Goal: Check status: Check status

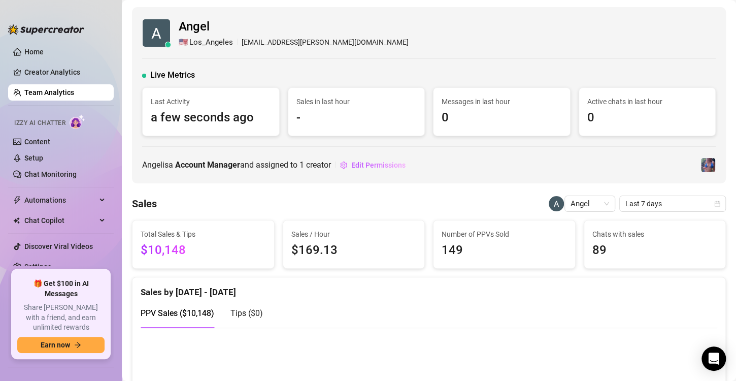
click at [44, 93] on link "Team Analytics" at bounding box center [49, 92] width 50 height 8
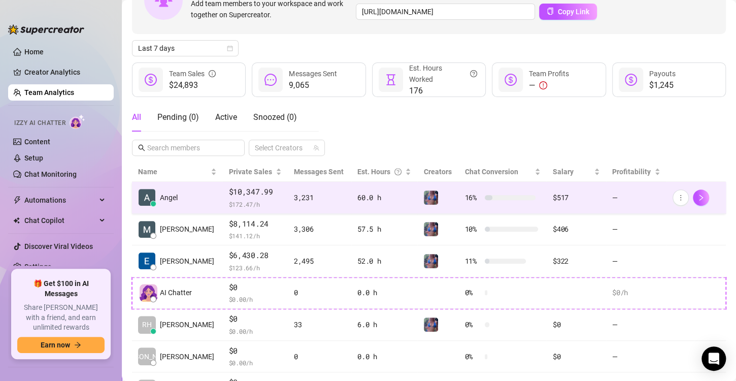
scroll to position [84, 0]
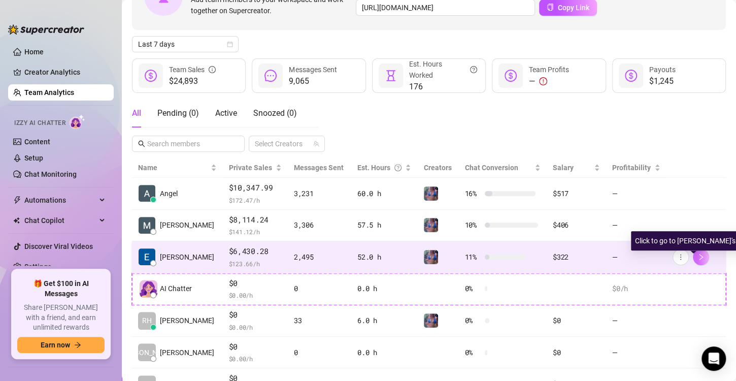
click at [697, 256] on button "button" at bounding box center [701, 257] width 16 height 16
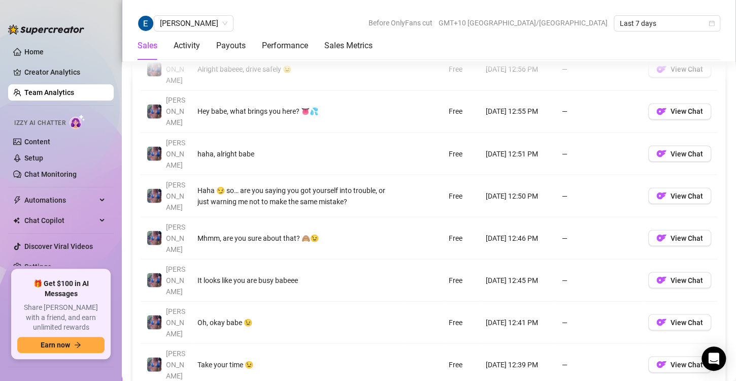
scroll to position [783, 0]
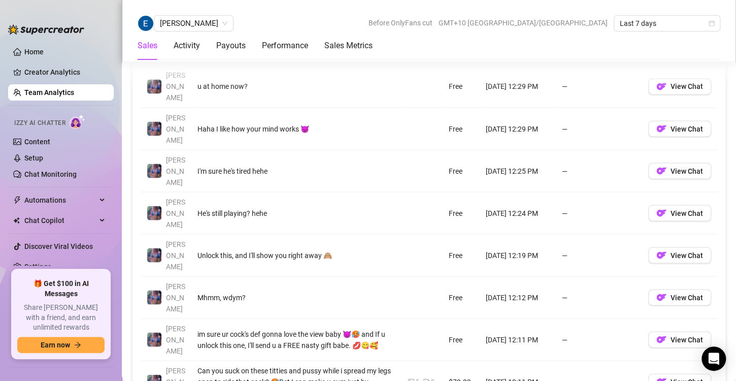
scroll to position [808, 0]
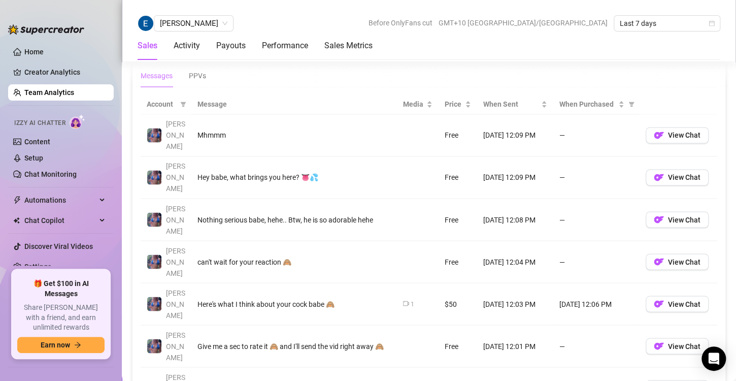
scroll to position [718, 0]
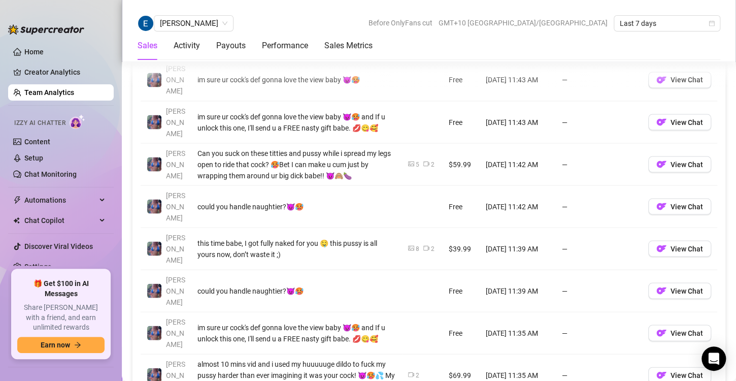
scroll to position [836, 0]
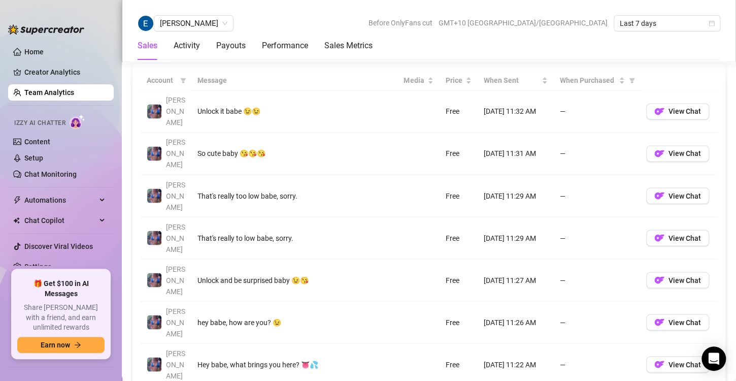
scroll to position [747, 0]
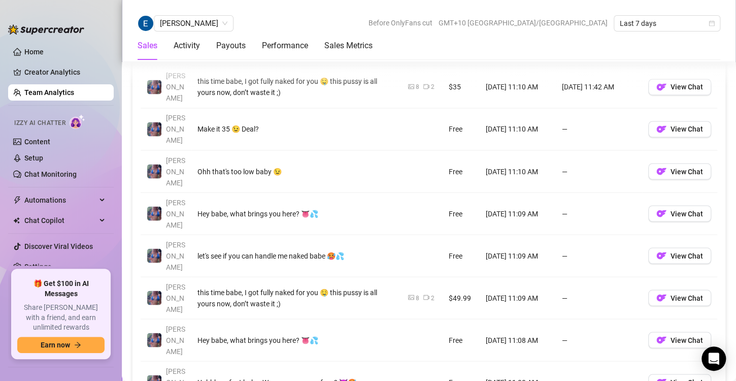
scroll to position [766, 0]
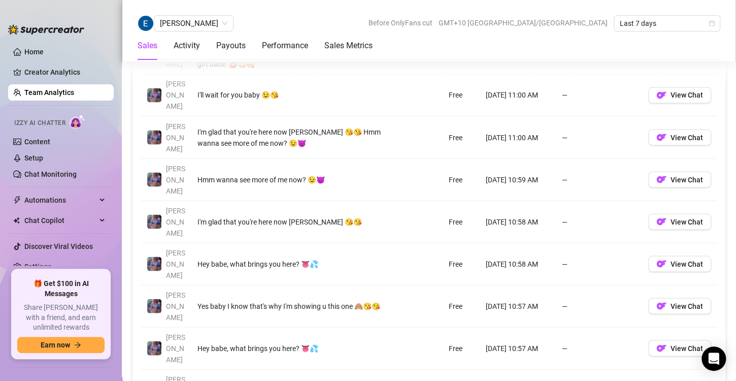
scroll to position [800, 0]
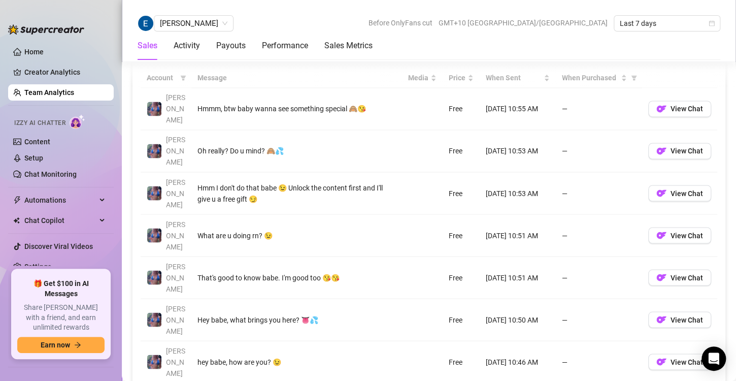
scroll to position [753, 0]
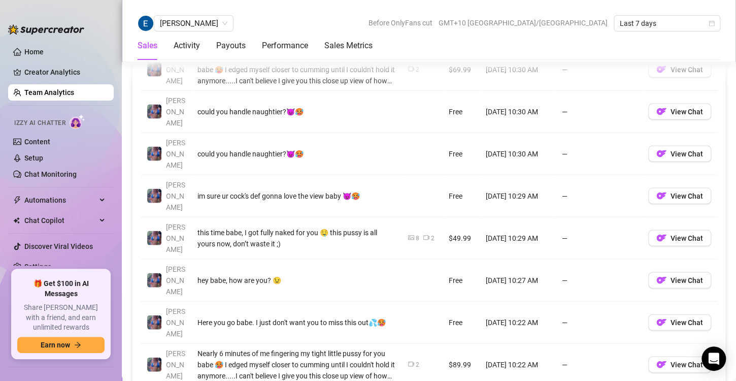
scroll to position [867, 0]
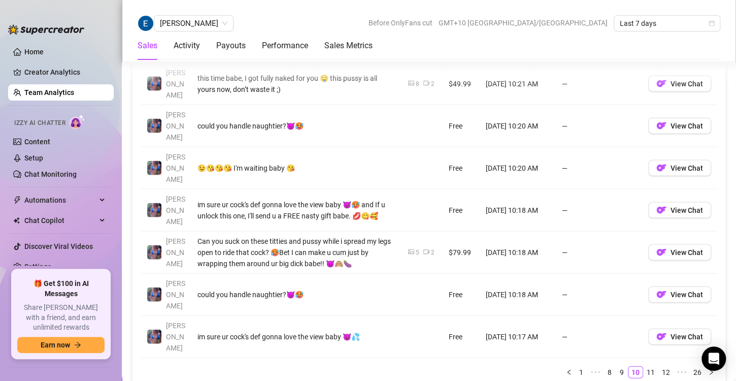
scroll to position [896, 0]
click at [644, 366] on link "11" at bounding box center [651, 371] width 14 height 11
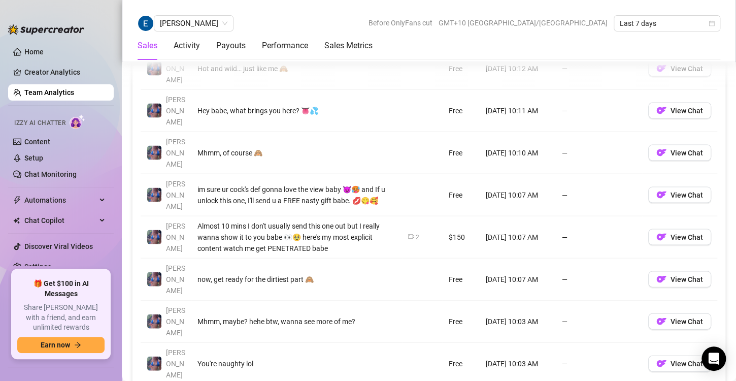
scroll to position [869, 0]
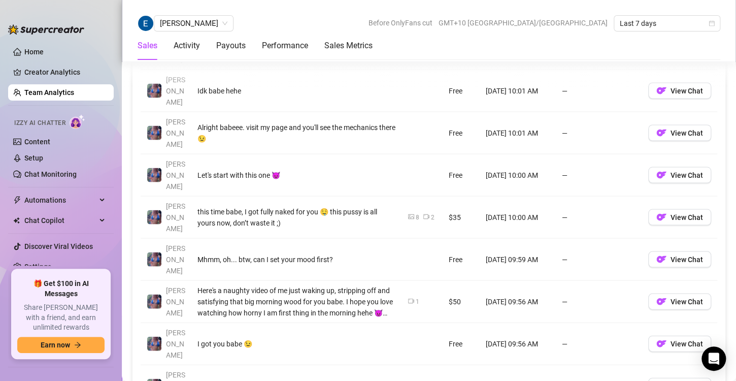
scroll to position [848, 0]
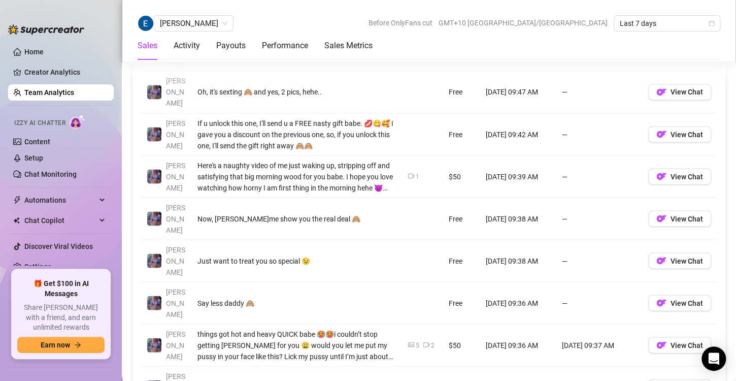
scroll to position [803, 0]
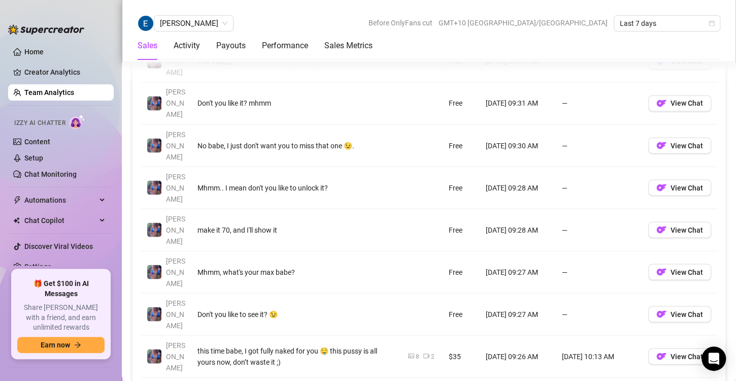
scroll to position [792, 0]
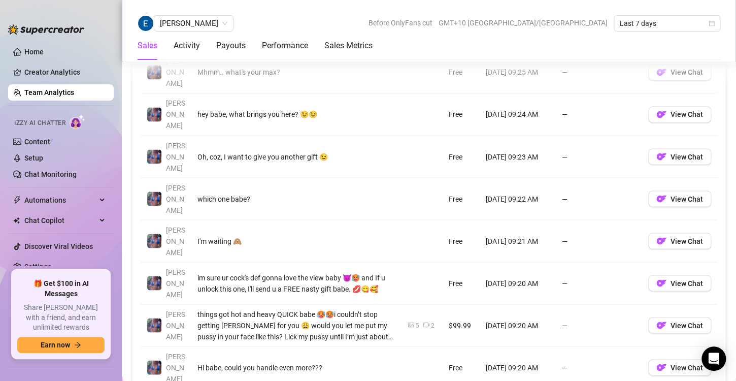
scroll to position [780, 0]
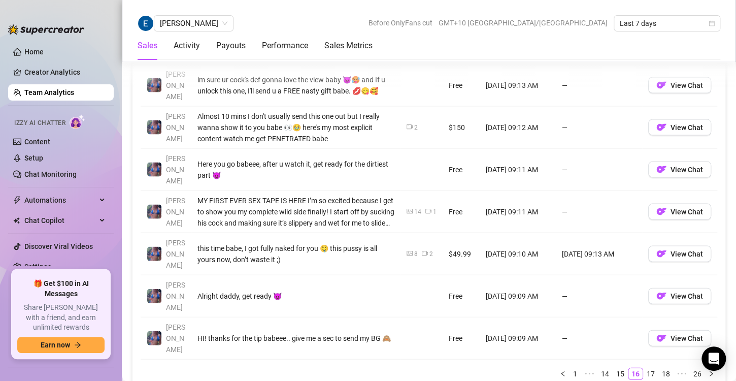
scroll to position [897, 0]
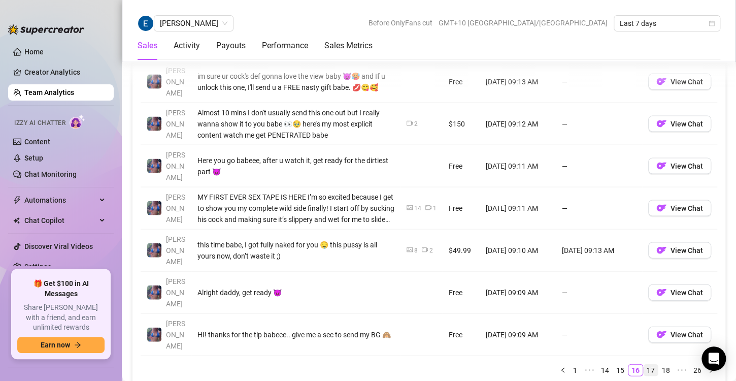
click at [644, 364] on link "17" at bounding box center [651, 369] width 14 height 11
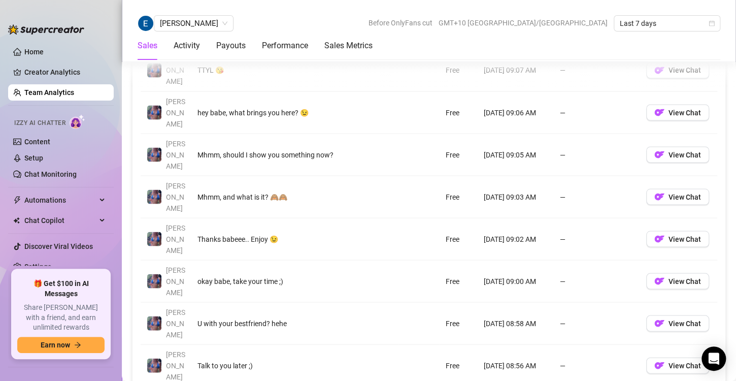
scroll to position [842, 0]
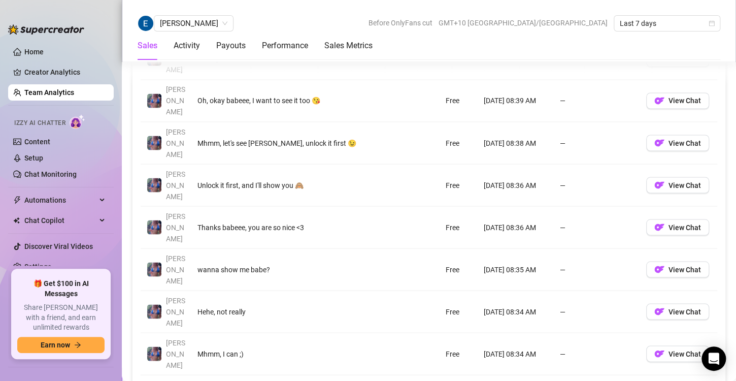
scroll to position [796, 0]
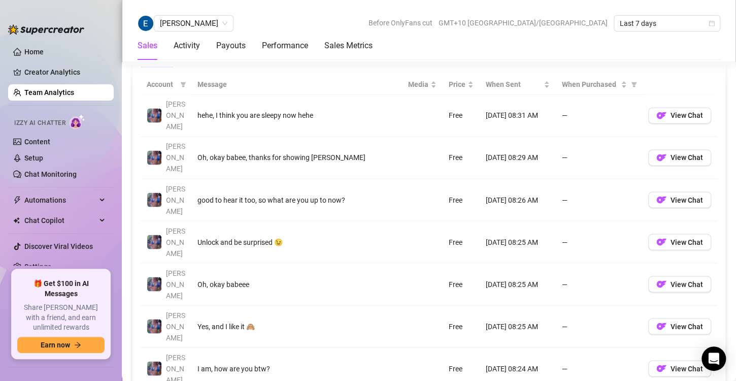
scroll to position [737, 0]
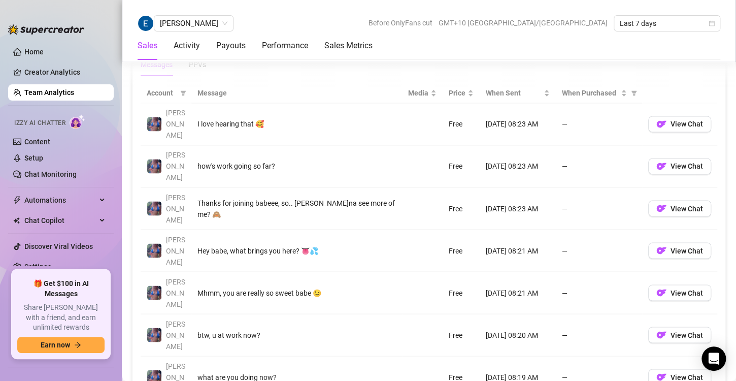
scroll to position [729, 0]
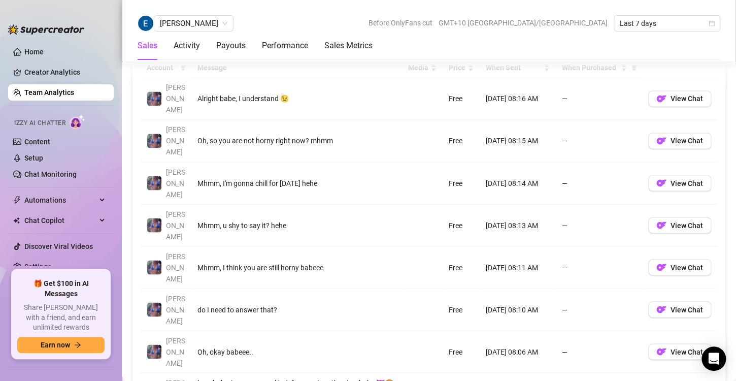
scroll to position [755, 0]
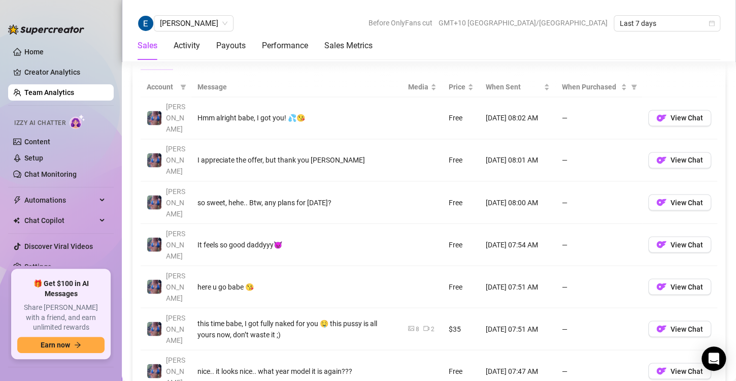
scroll to position [733, 0]
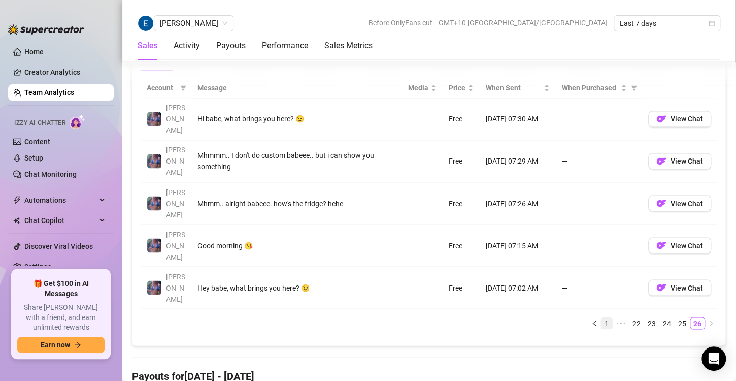
click at [601, 317] on link "1" at bounding box center [606, 322] width 11 height 11
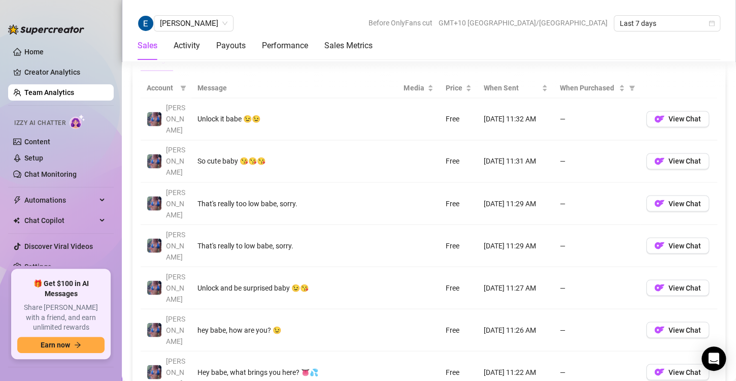
click at [48, 92] on link "Team Analytics" at bounding box center [49, 92] width 50 height 8
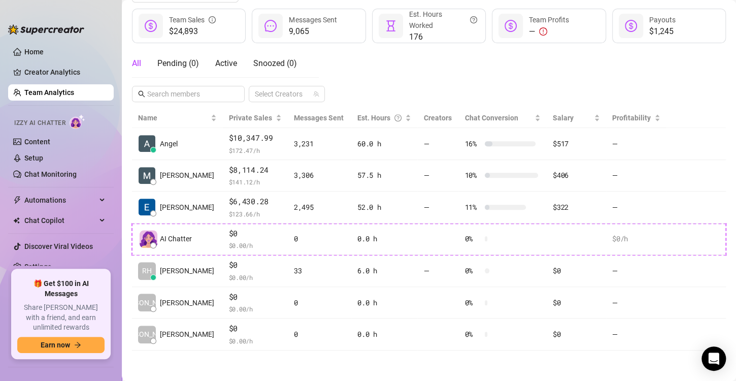
scroll to position [133, 0]
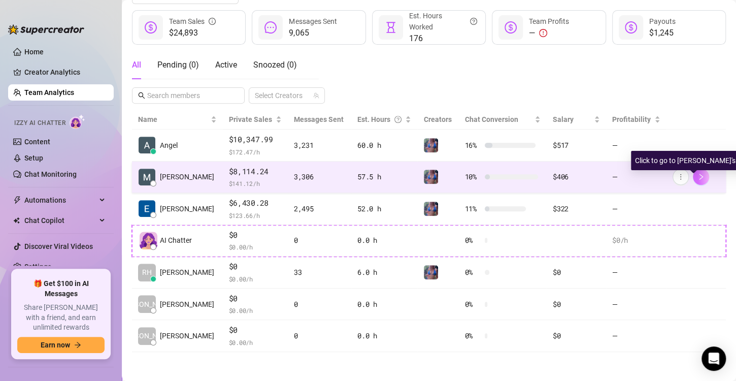
click at [698, 177] on icon "right" at bounding box center [701, 176] width 7 height 7
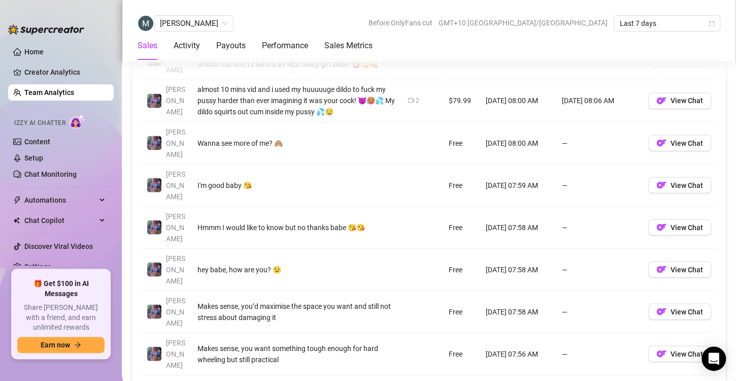
scroll to position [806, 0]
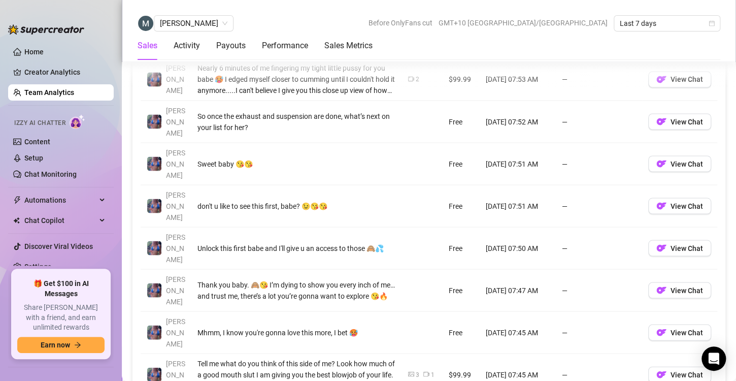
scroll to position [818, 0]
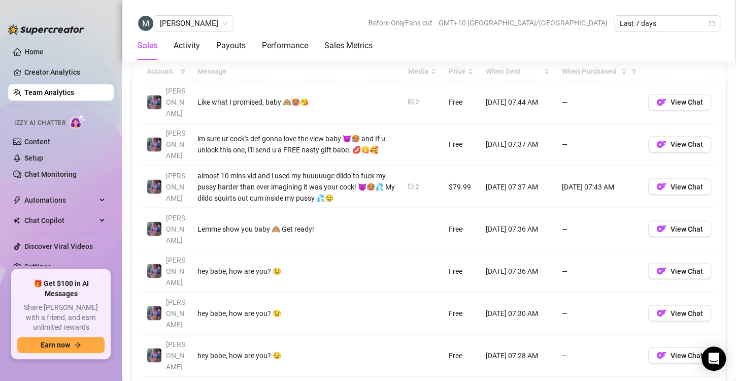
scroll to position [751, 0]
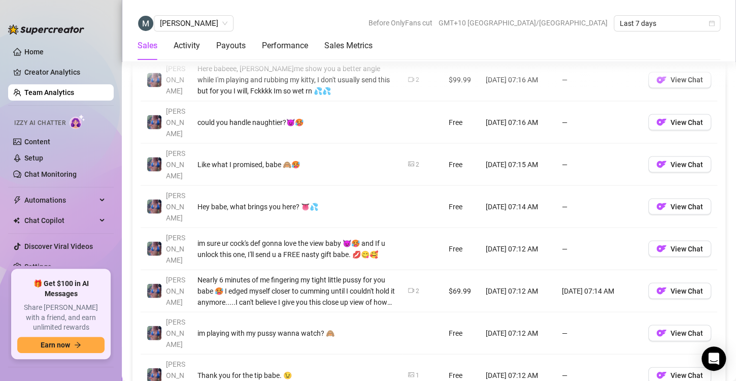
scroll to position [816, 0]
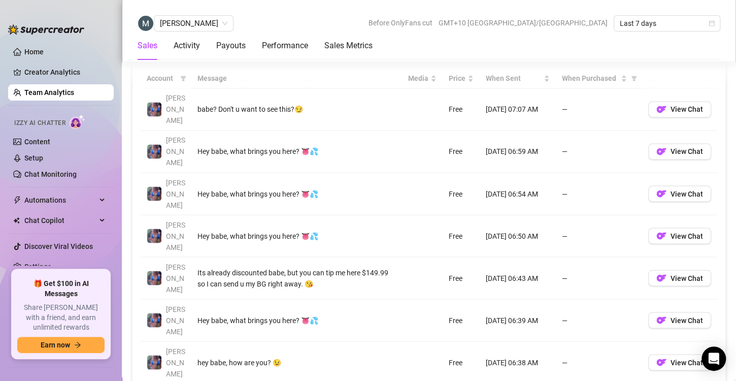
scroll to position [743, 0]
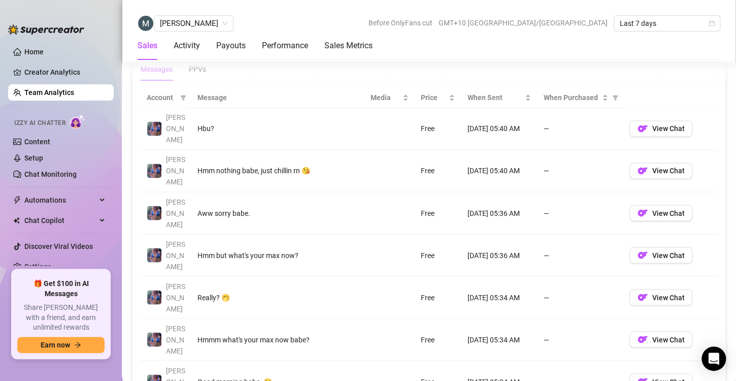
scroll to position [735, 0]
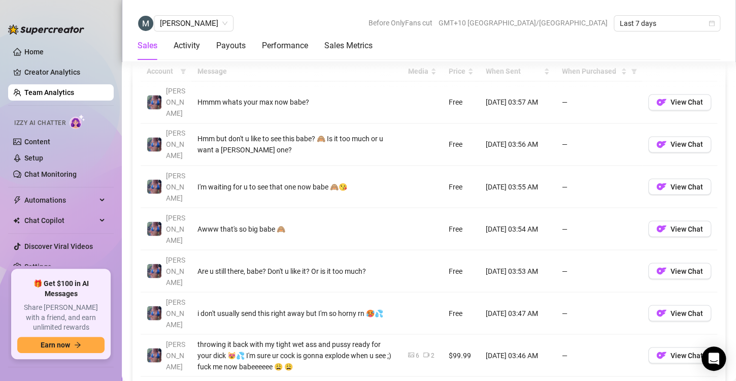
scroll to position [755, 0]
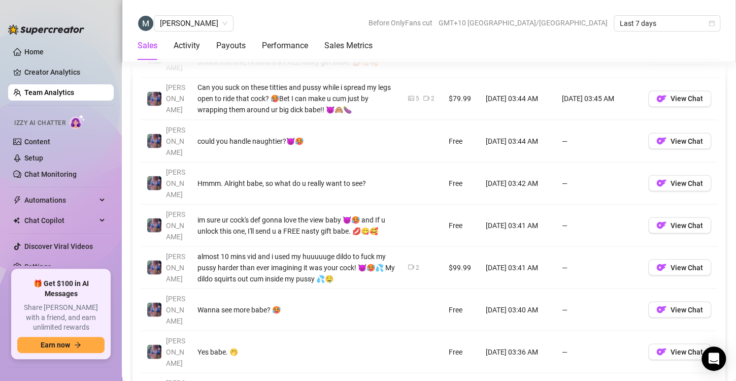
scroll to position [797, 0]
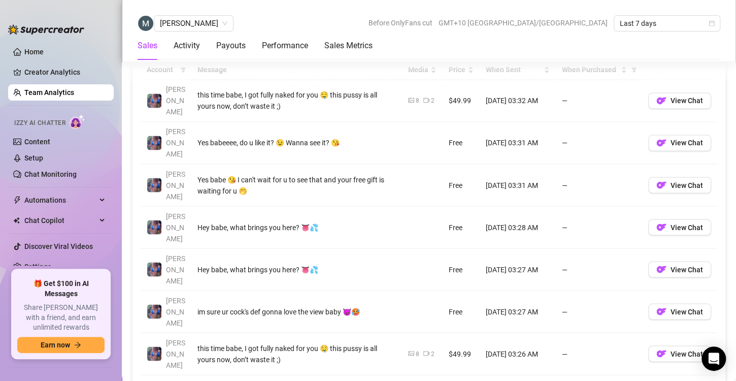
scroll to position [757, 0]
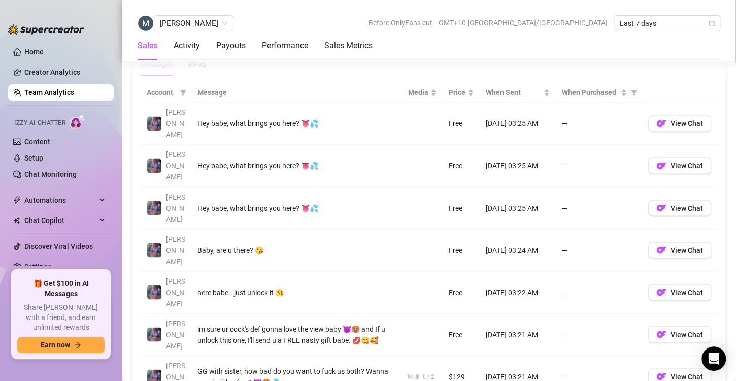
scroll to position [743, 0]
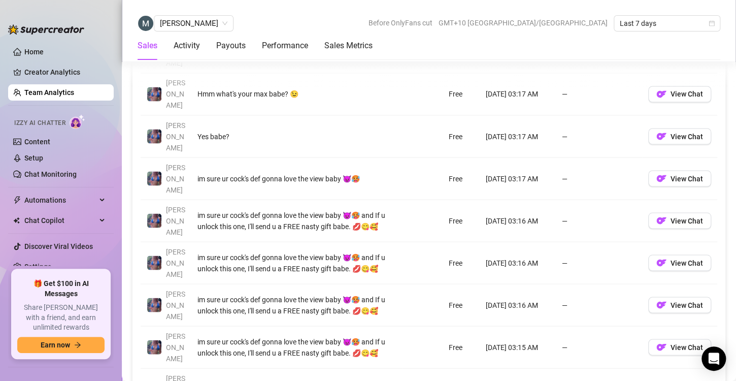
scroll to position [807, 0]
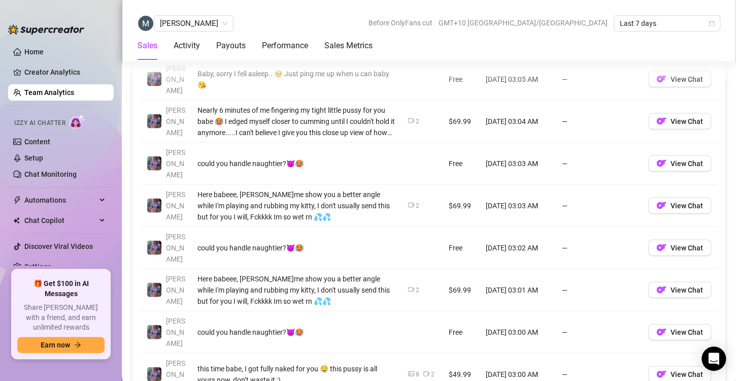
scroll to position [859, 0]
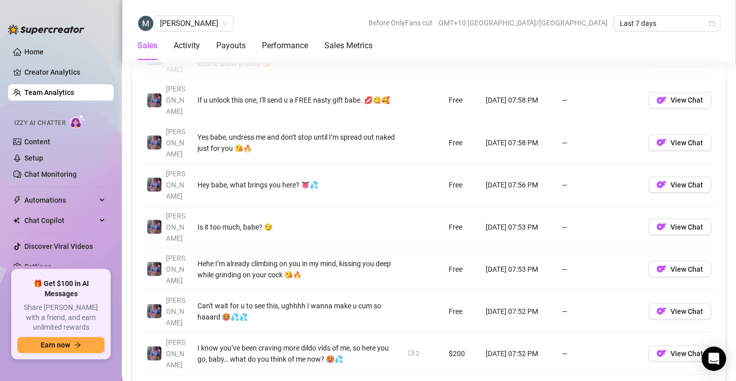
scroll to position [796, 0]
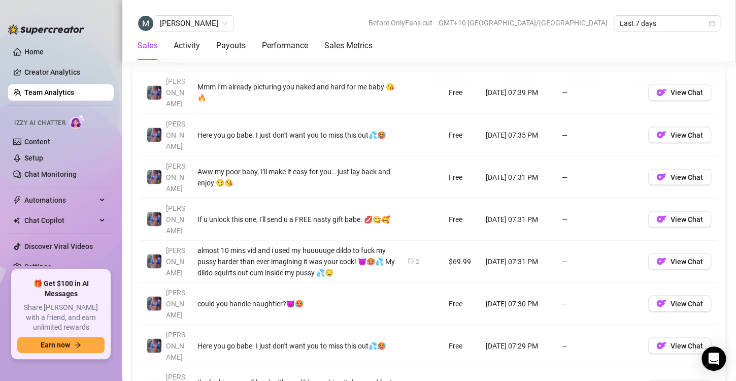
scroll to position [811, 0]
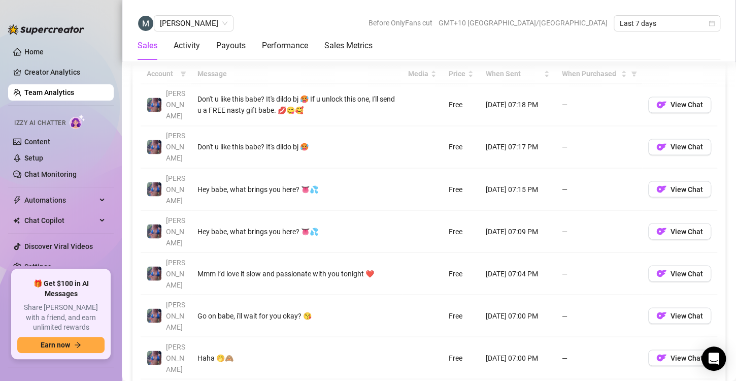
scroll to position [748, 0]
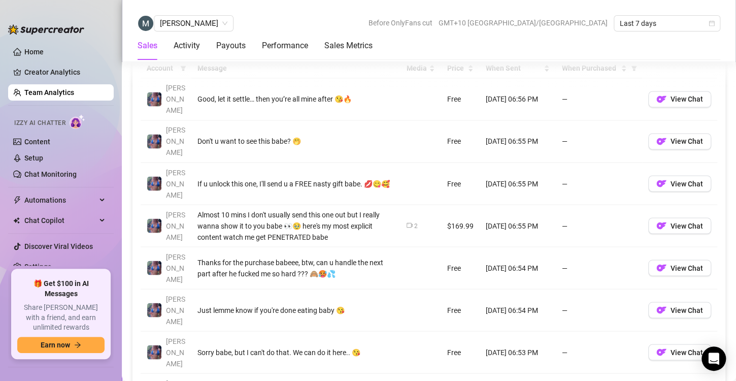
scroll to position [782, 0]
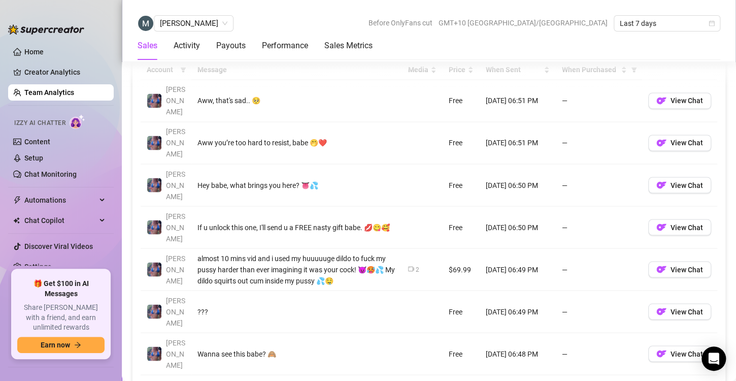
scroll to position [752, 0]
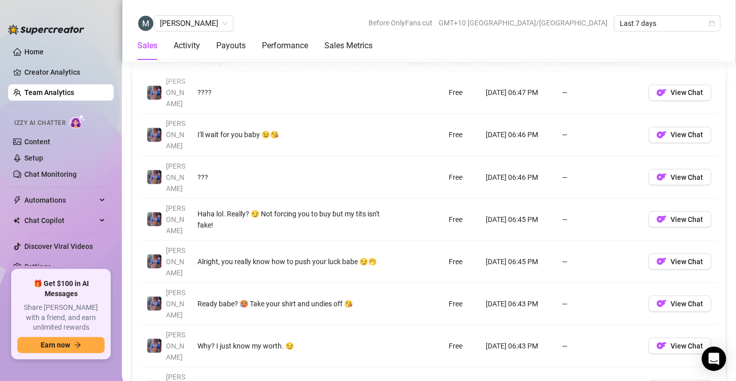
scroll to position [760, 0]
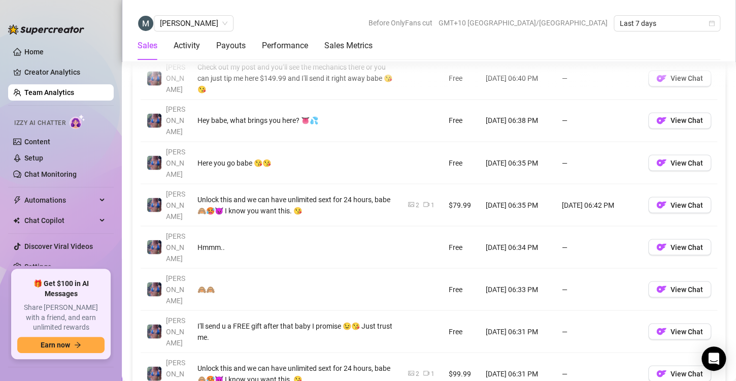
scroll to position [776, 0]
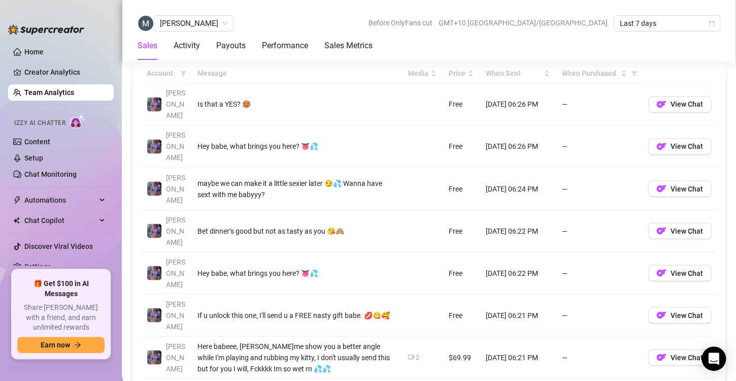
scroll to position [751, 0]
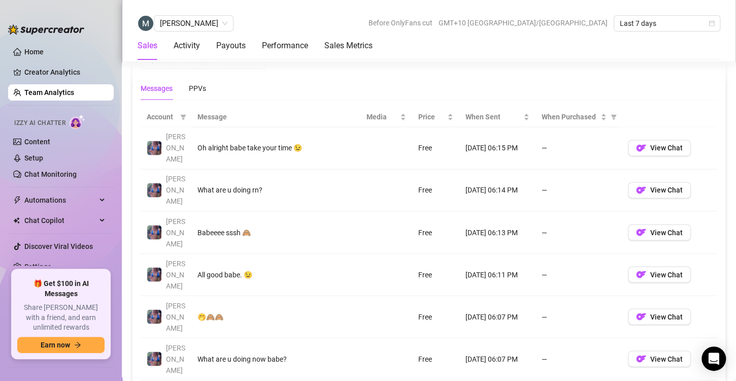
scroll to position [705, 0]
click at [40, 90] on link "Team Analytics" at bounding box center [49, 92] width 50 height 8
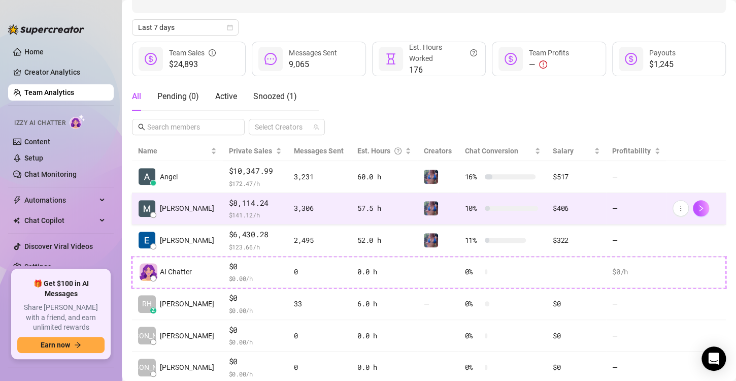
scroll to position [133, 0]
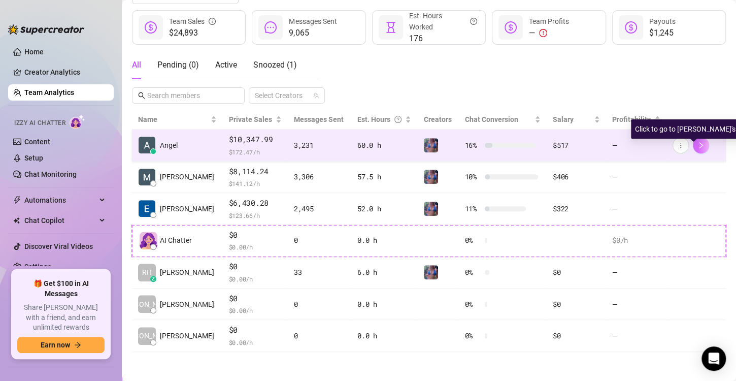
click at [698, 147] on icon "right" at bounding box center [701, 145] width 7 height 7
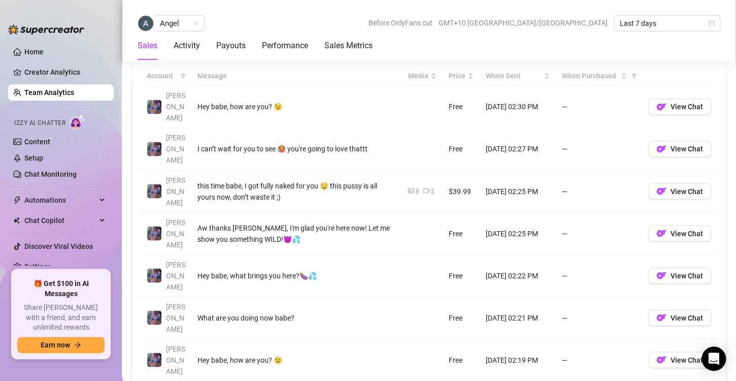
scroll to position [750, 0]
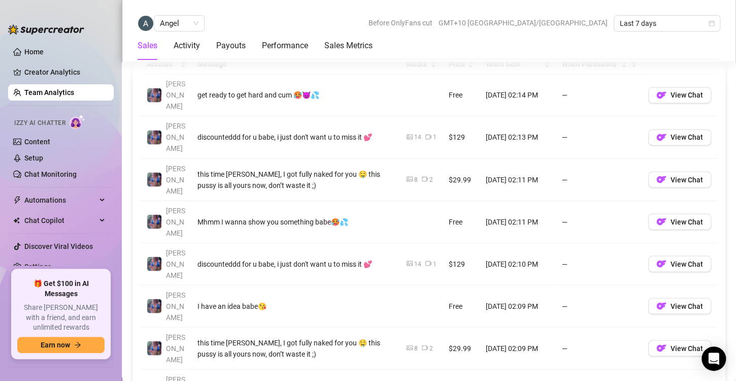
scroll to position [757, 0]
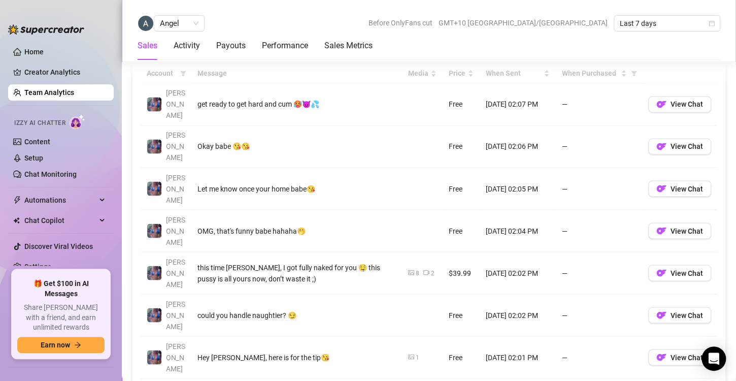
scroll to position [749, 0]
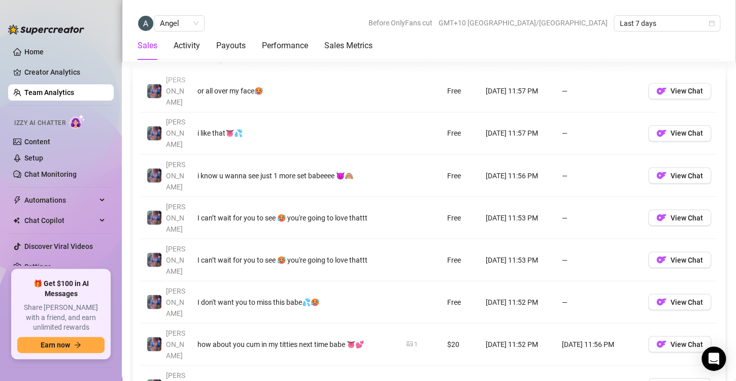
scroll to position [763, 0]
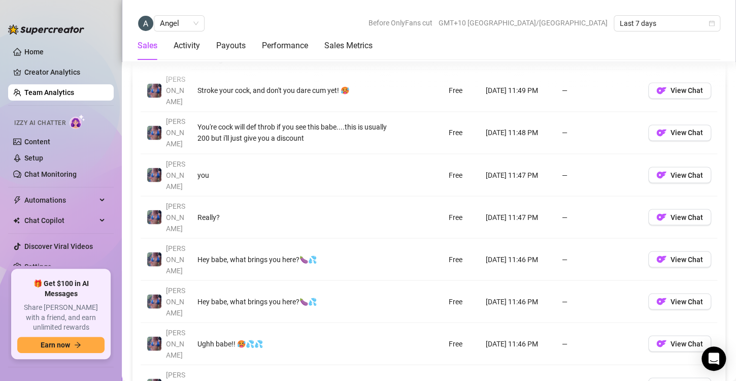
scroll to position [762, 0]
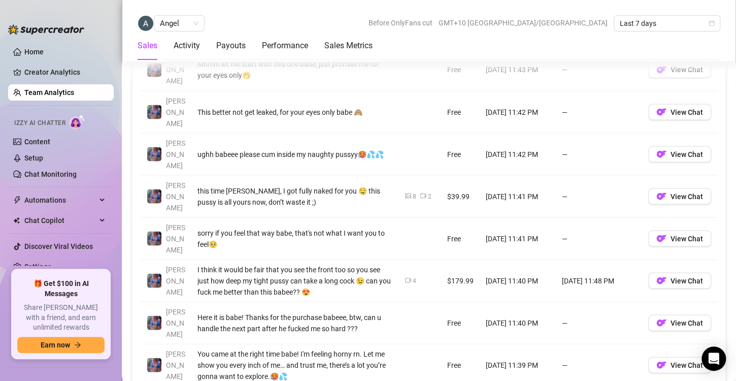
scroll to position [825, 0]
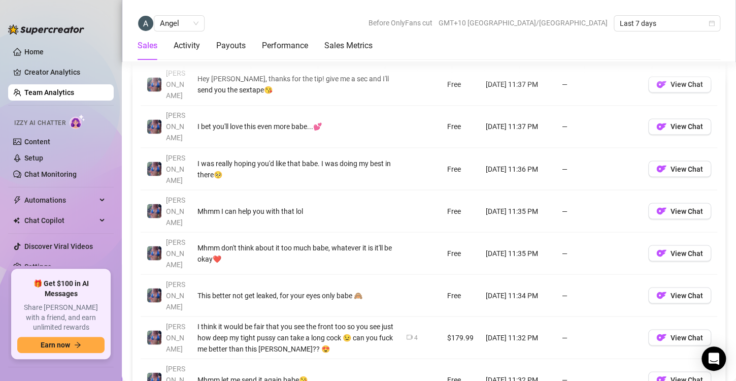
scroll to position [768, 0]
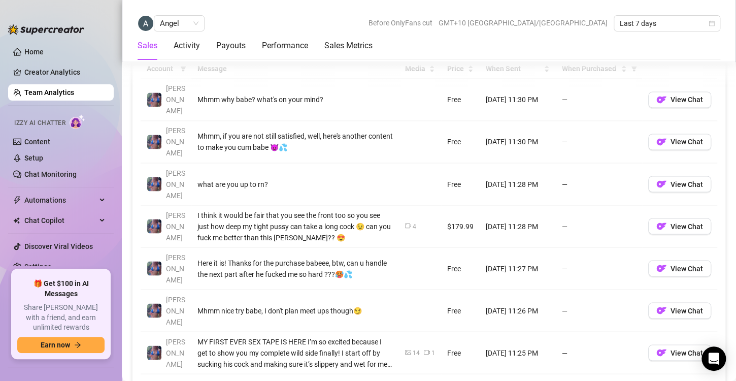
scroll to position [764, 0]
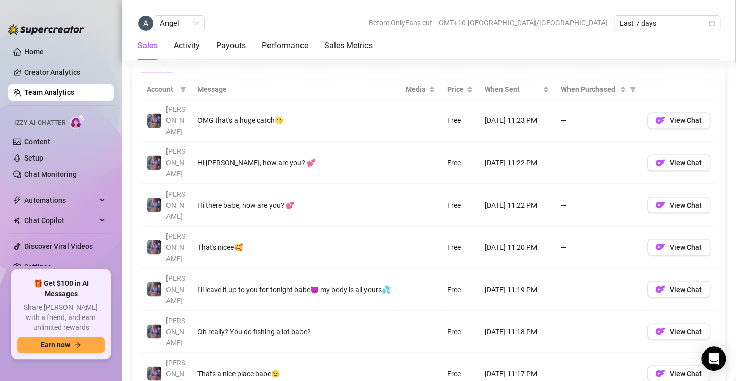
scroll to position [743, 0]
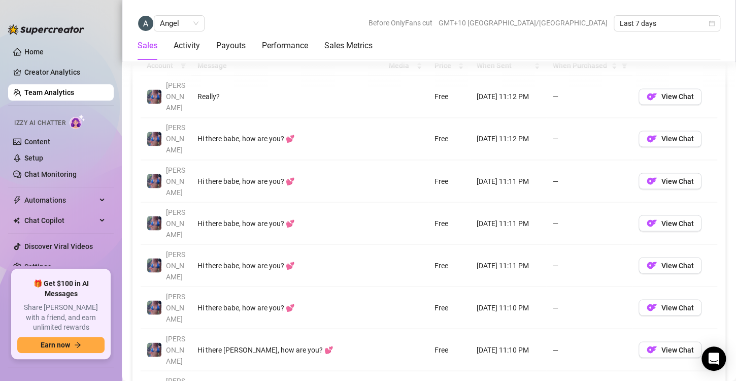
scroll to position [761, 0]
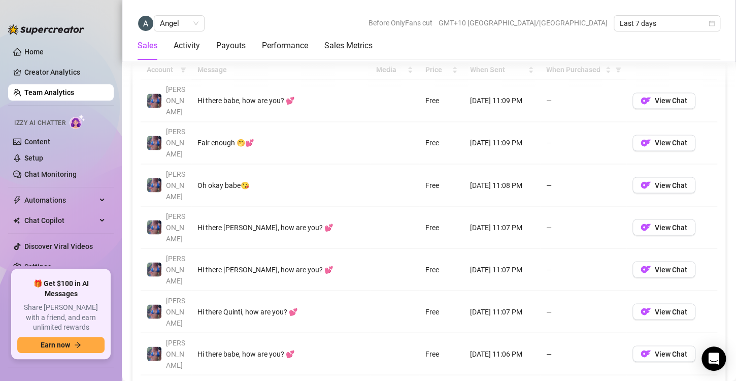
scroll to position [751, 0]
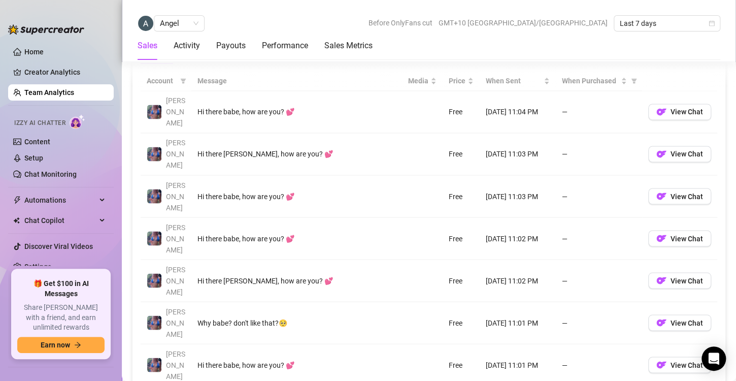
scroll to position [741, 0]
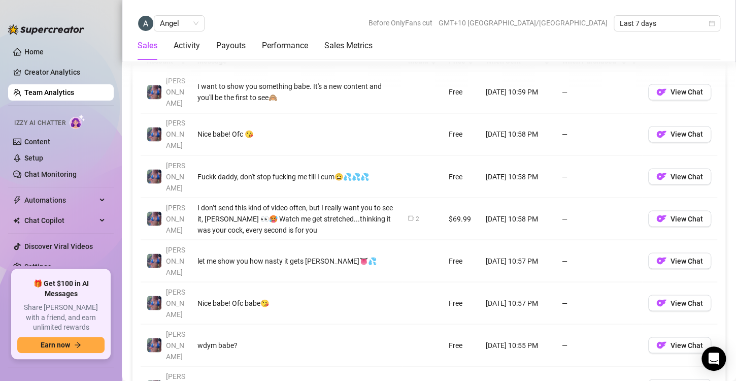
scroll to position [767, 0]
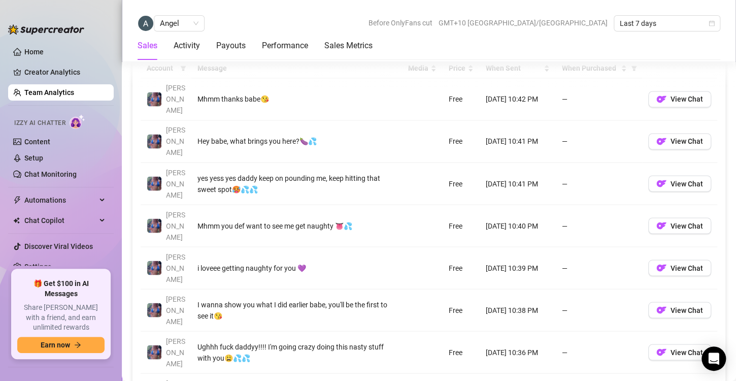
scroll to position [753, 0]
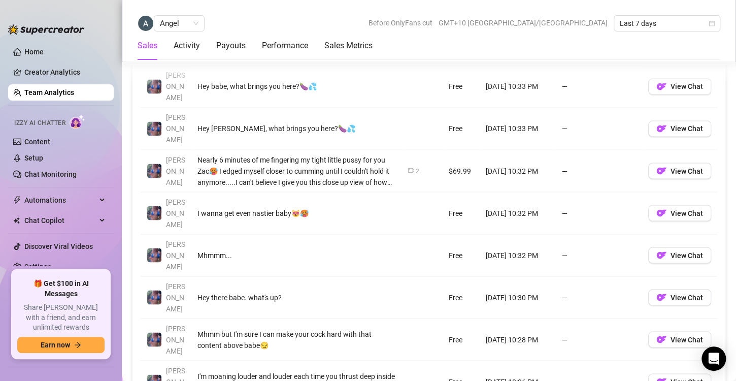
scroll to position [767, 0]
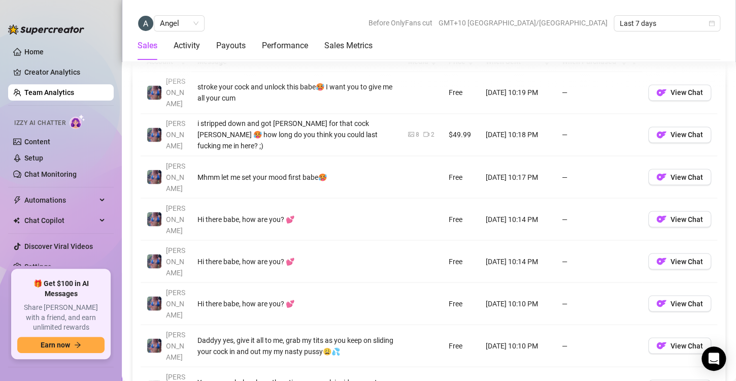
scroll to position [762, 0]
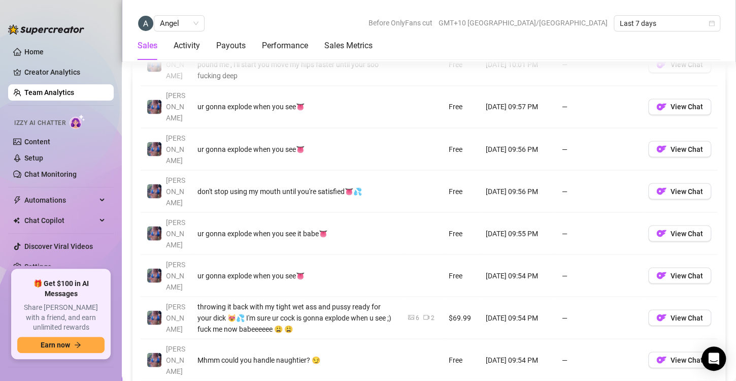
scroll to position [789, 0]
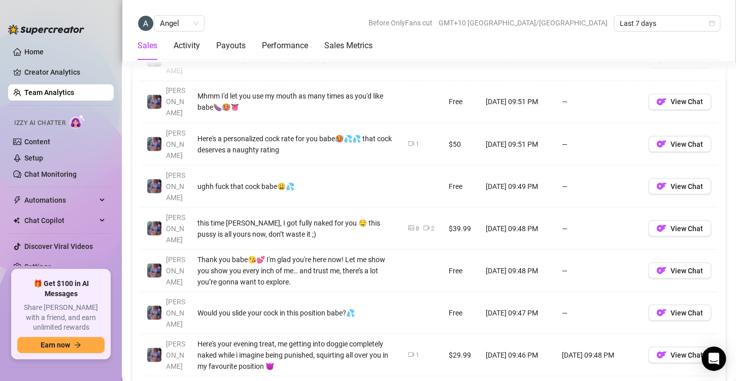
scroll to position [794, 0]
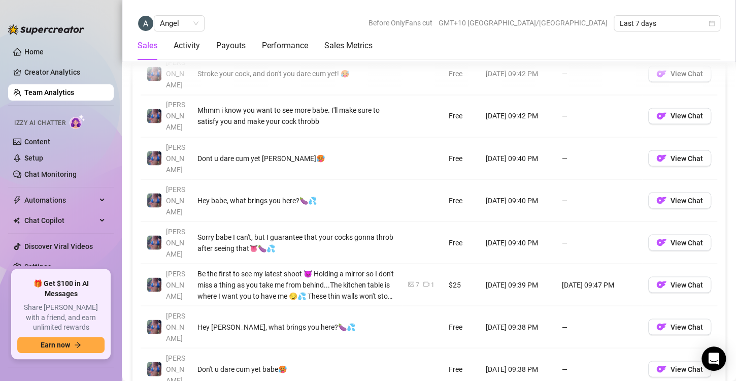
scroll to position [804, 0]
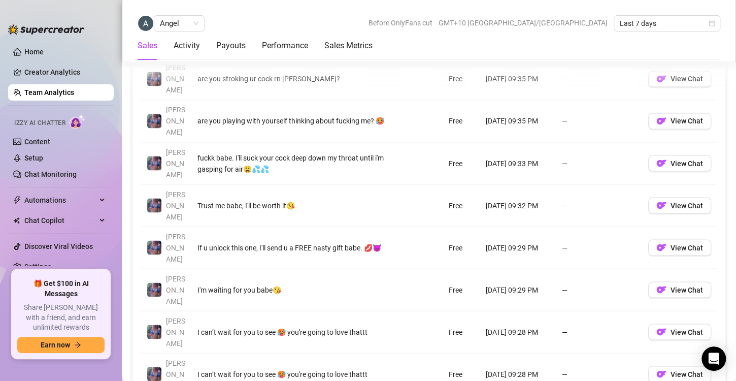
scroll to position [776, 0]
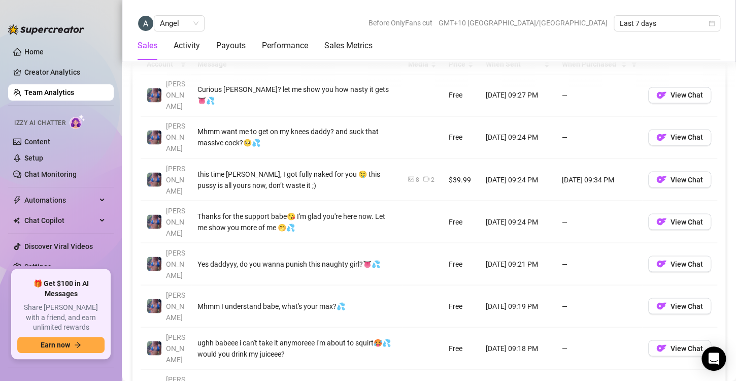
scroll to position [761, 0]
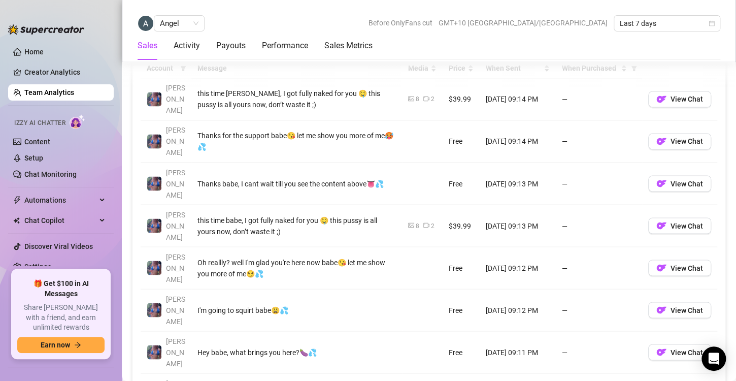
scroll to position [754, 0]
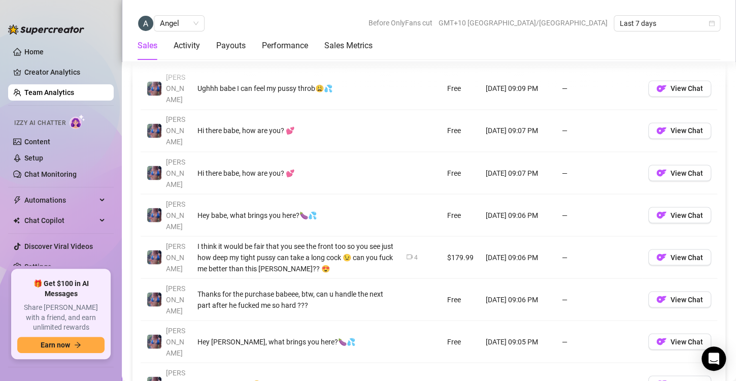
scroll to position [764, 0]
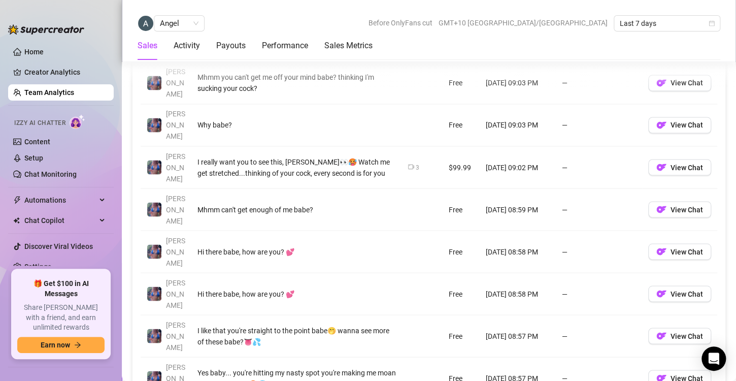
scroll to position [770, 0]
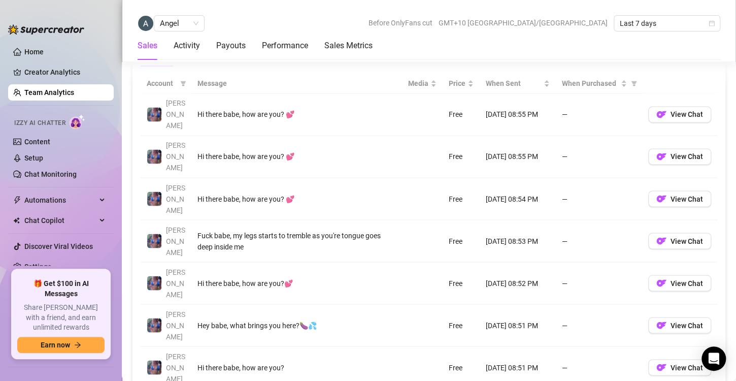
scroll to position [742, 0]
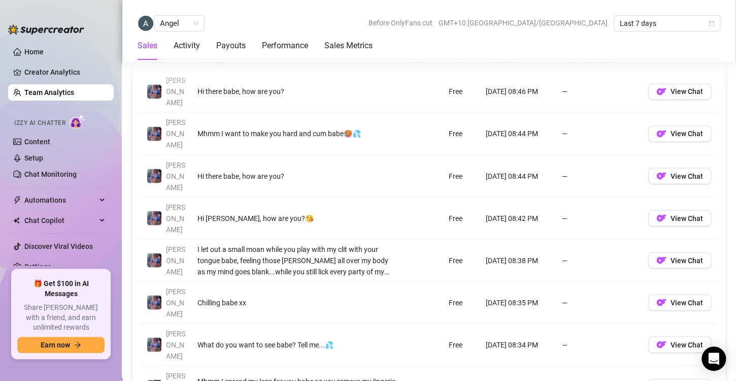
scroll to position [760, 0]
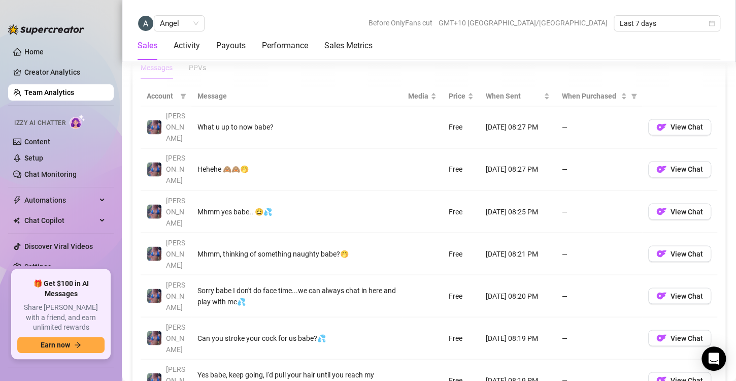
scroll to position [767, 0]
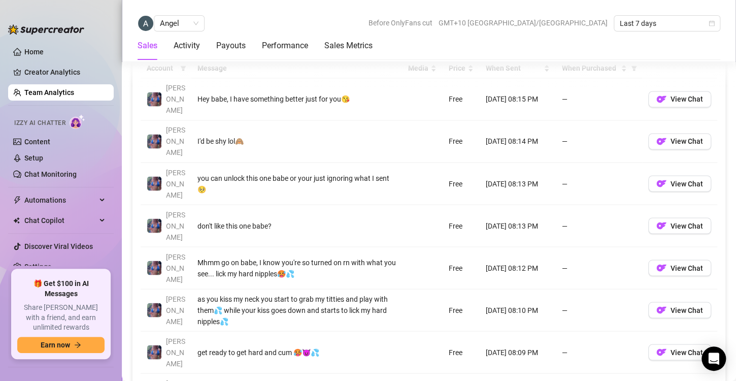
scroll to position [771, 0]
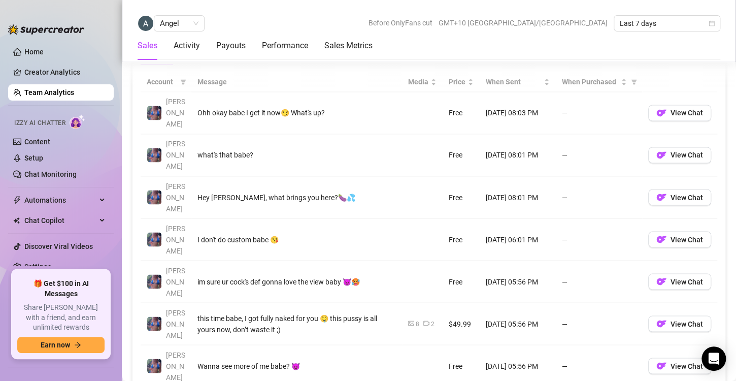
scroll to position [751, 0]
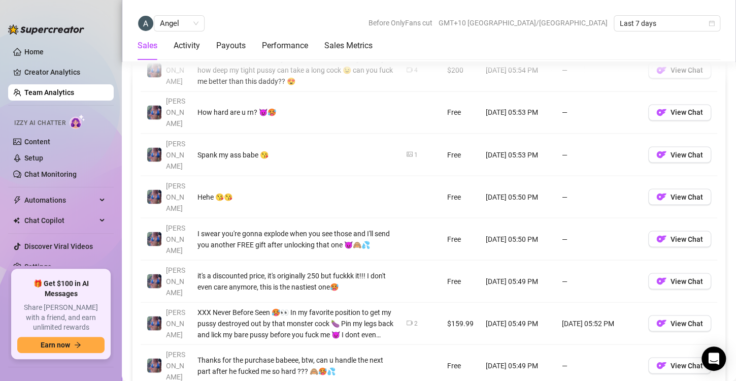
scroll to position [784, 0]
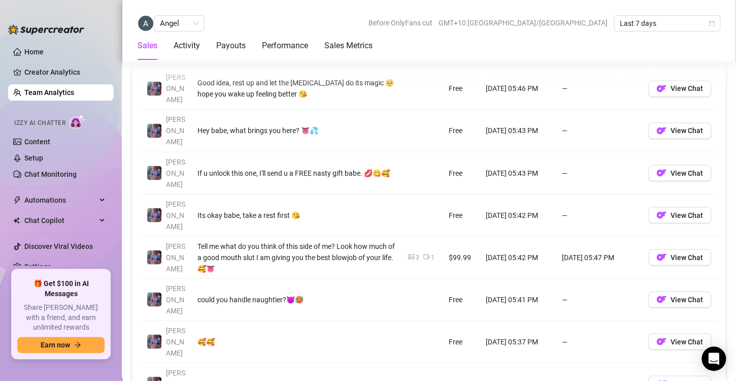
scroll to position [765, 0]
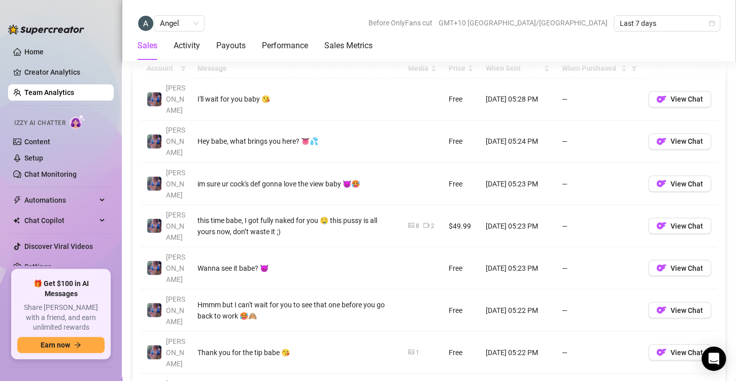
scroll to position [806, 0]
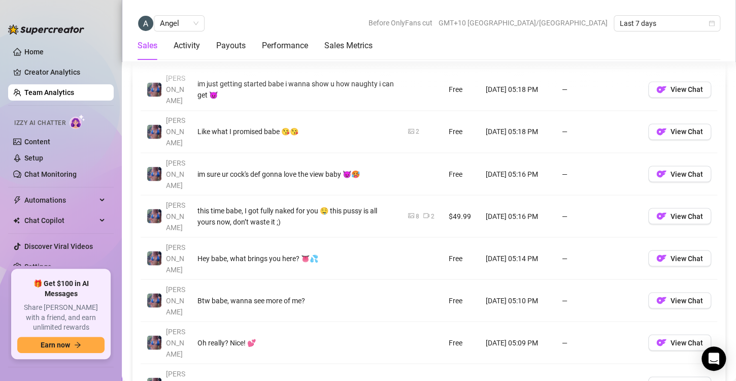
scroll to position [745, 0]
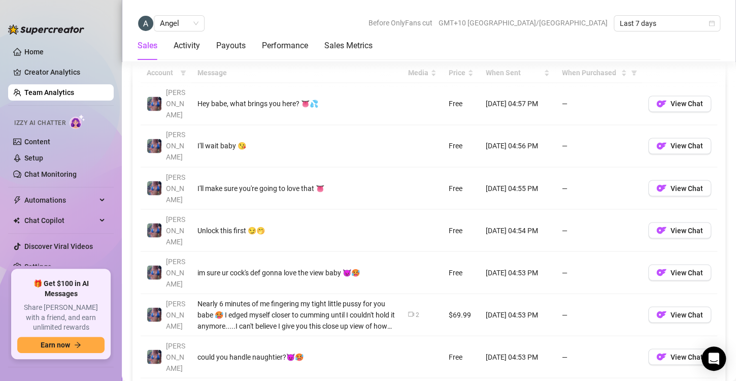
scroll to position [749, 0]
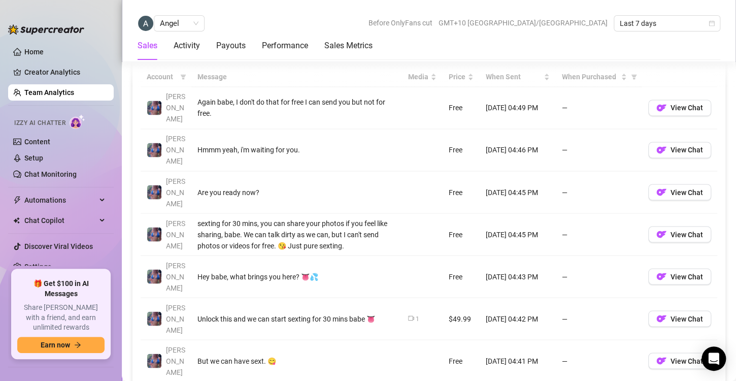
scroll to position [745, 0]
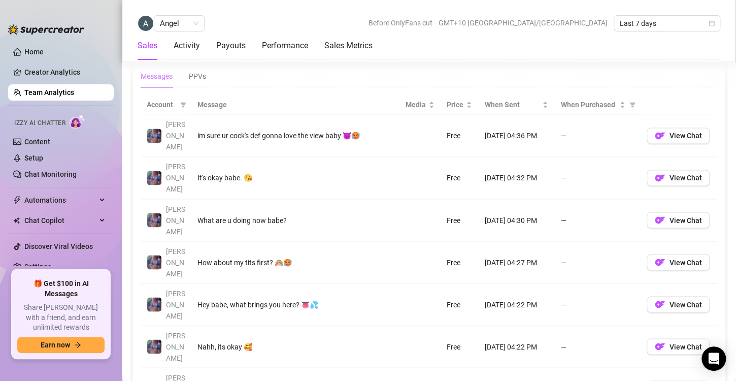
scroll to position [730, 0]
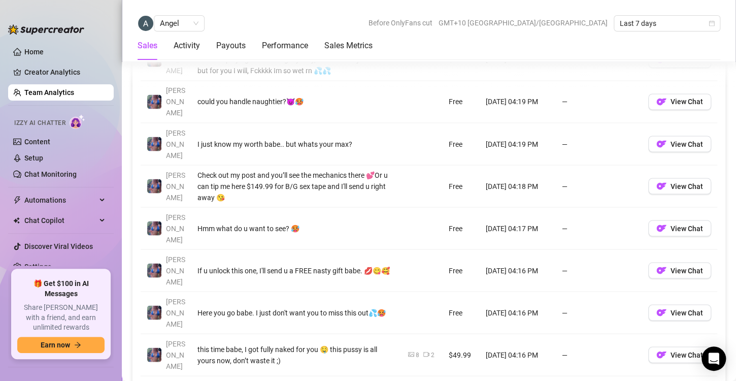
scroll to position [795, 0]
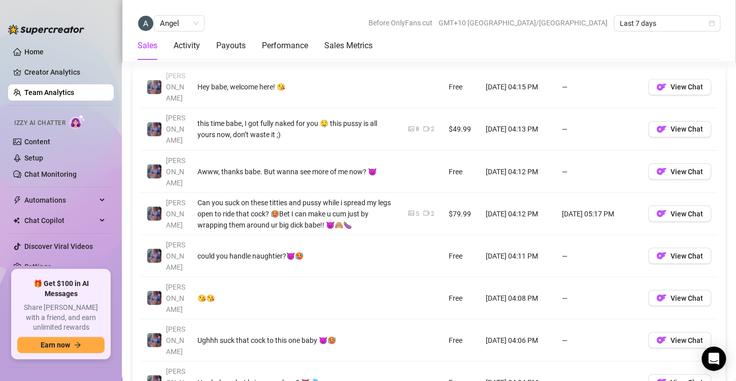
scroll to position [766, 0]
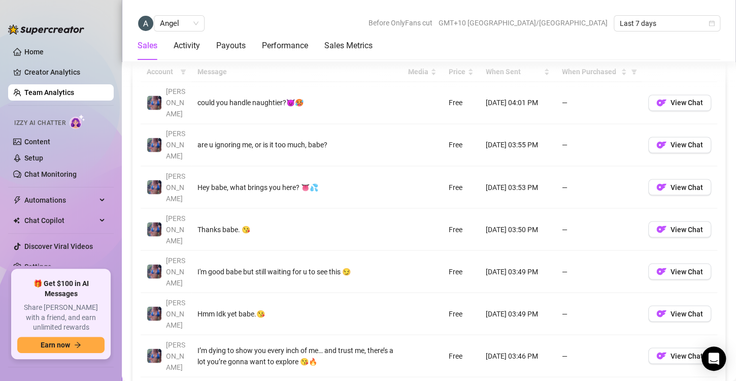
scroll to position [755, 0]
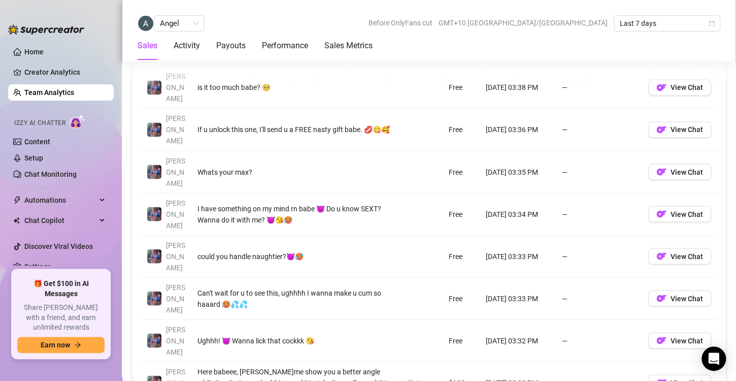
scroll to position [765, 0]
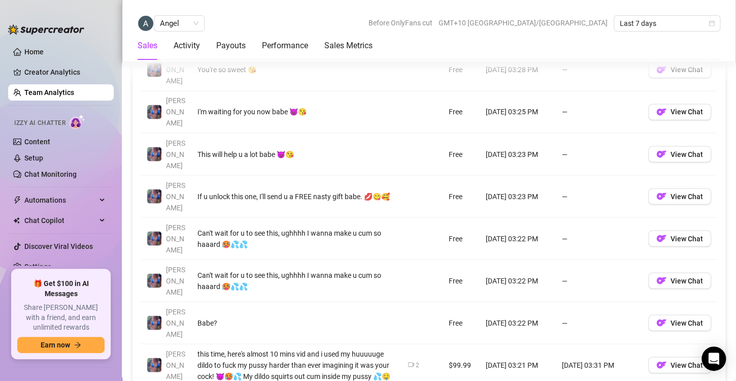
scroll to position [784, 0]
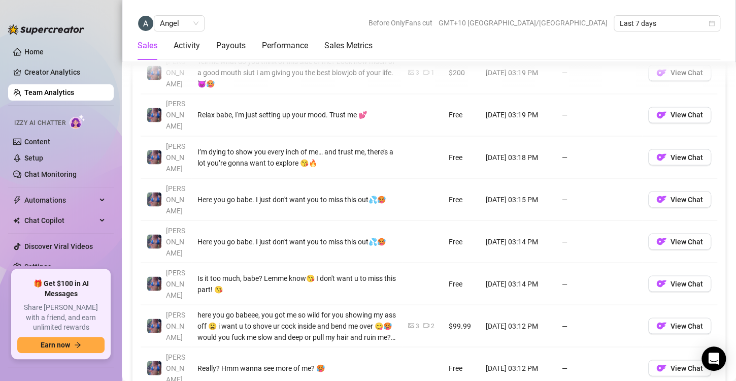
scroll to position [802, 0]
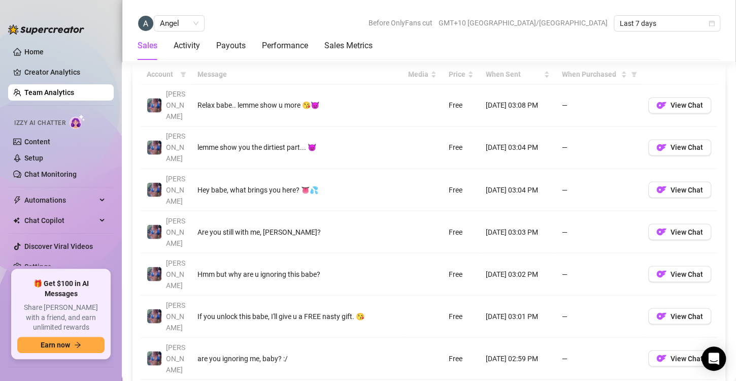
scroll to position [747, 0]
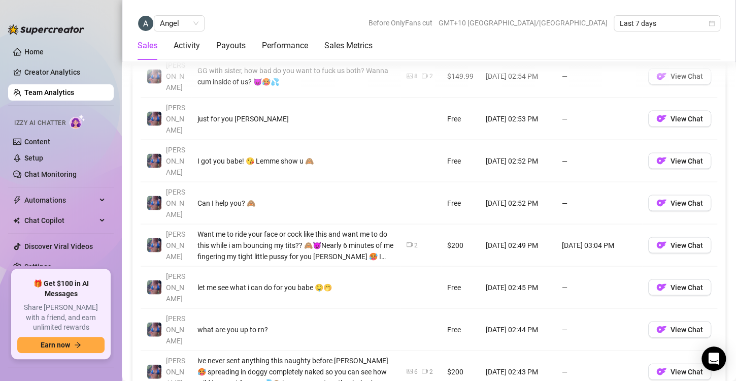
scroll to position [818, 0]
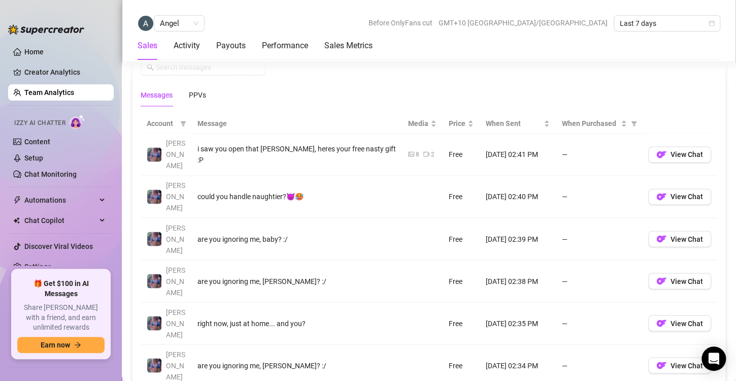
scroll to position [695, 0]
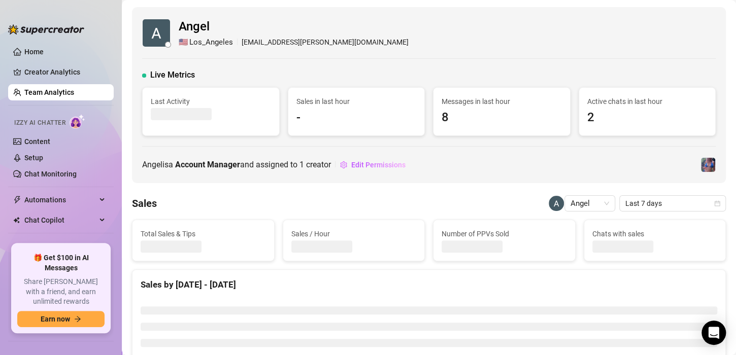
click at [62, 92] on link "Team Analytics" at bounding box center [49, 92] width 50 height 8
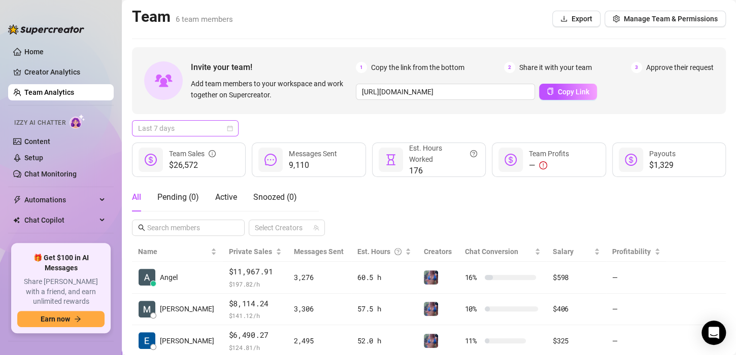
click at [227, 124] on span "Last 7 days" at bounding box center [185, 128] width 94 height 15
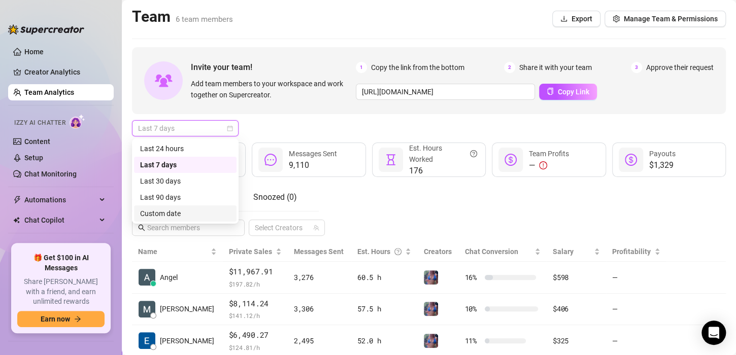
click at [190, 214] on div "Custom date" at bounding box center [185, 213] width 90 height 11
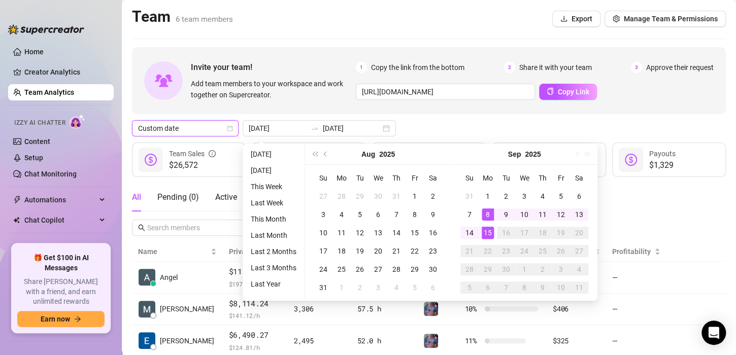
type input "2025-09-14"
type input "2025-09-08"
type input "2025-09-15"
type input "2025-09-08"
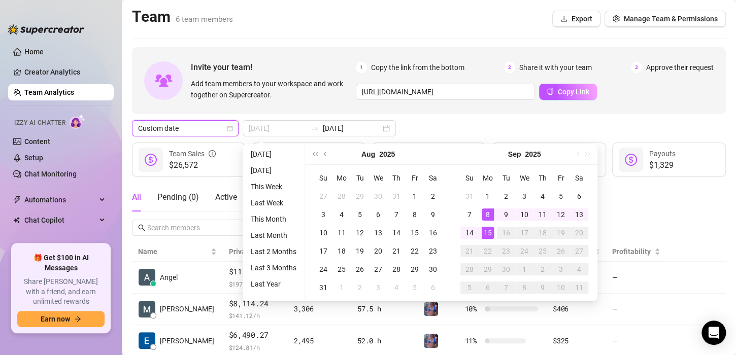
click at [488, 215] on div "8" at bounding box center [488, 215] width 12 height 12
type input "2025-09-14"
click at [469, 237] on div "14" at bounding box center [470, 233] width 12 height 12
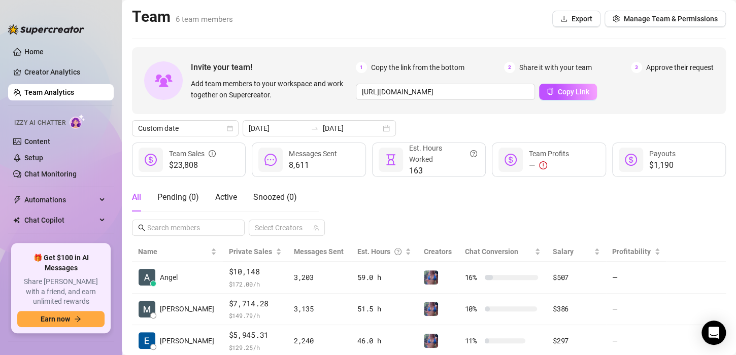
click at [532, 218] on div "All Pending ( 0 ) Active Snoozed ( 0 ) Select Creators" at bounding box center [429, 209] width 594 height 53
click at [234, 126] on div "Last 7 days" at bounding box center [185, 128] width 107 height 16
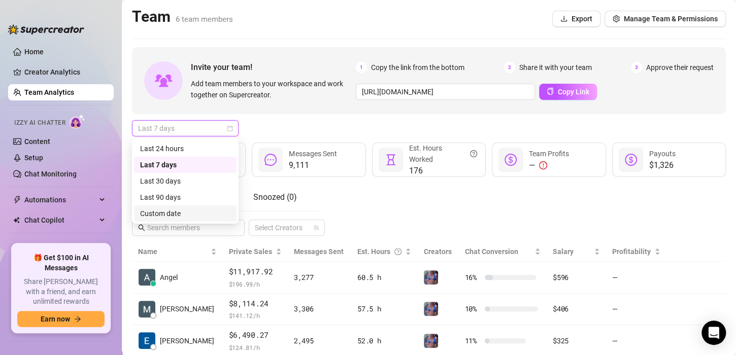
click at [168, 219] on div "Custom date" at bounding box center [185, 214] width 103 height 16
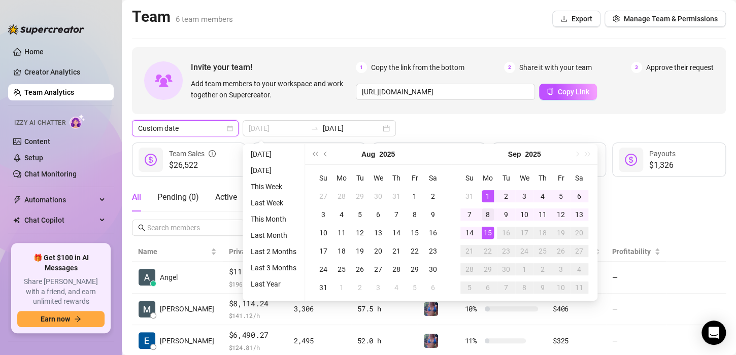
type input "[DATE]"
click at [488, 215] on div "8" at bounding box center [488, 215] width 12 height 12
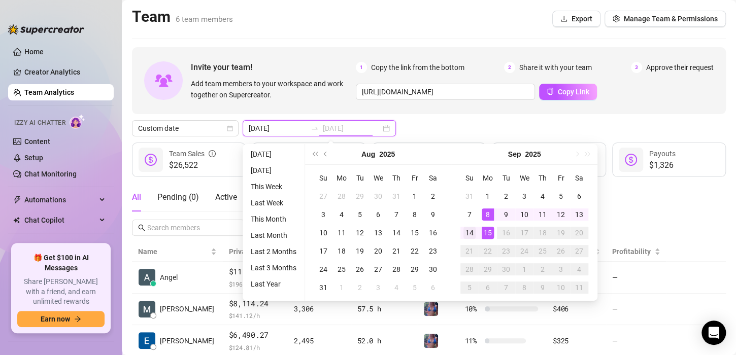
type input "[DATE]"
click at [472, 230] on div "14" at bounding box center [470, 233] width 12 height 12
